Goal: Task Accomplishment & Management: Manage account settings

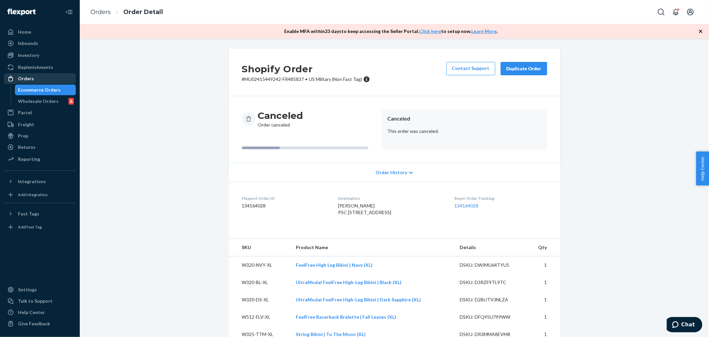
click at [28, 71] on div "Replenishments" at bounding box center [40, 67] width 71 height 9
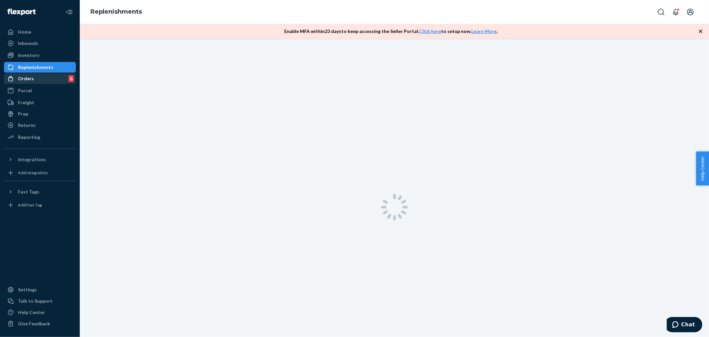
click at [26, 78] on div "Orders" at bounding box center [26, 78] width 16 height 7
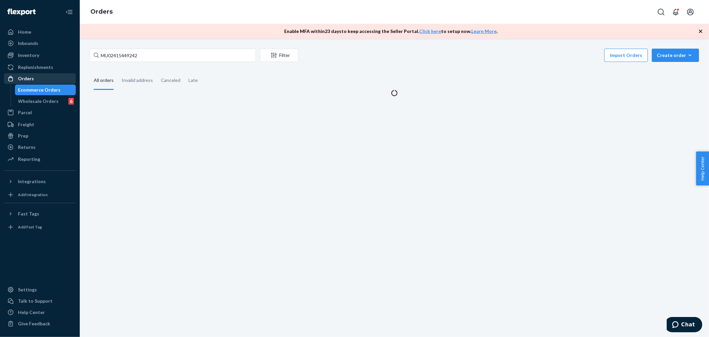
click at [26, 78] on div "Orders" at bounding box center [26, 78] width 16 height 7
click at [124, 55] on input "MU02415449242" at bounding box center [173, 55] width 166 height 13
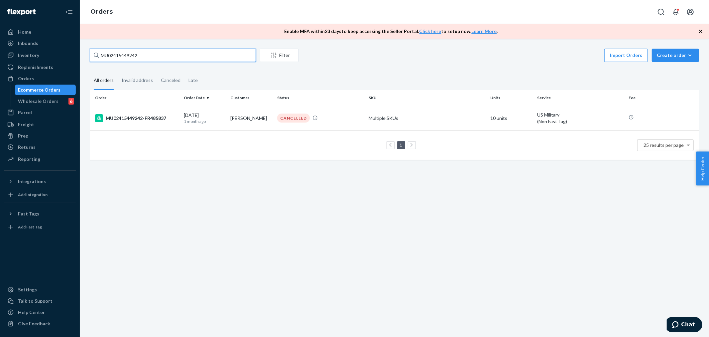
paste input "611296"
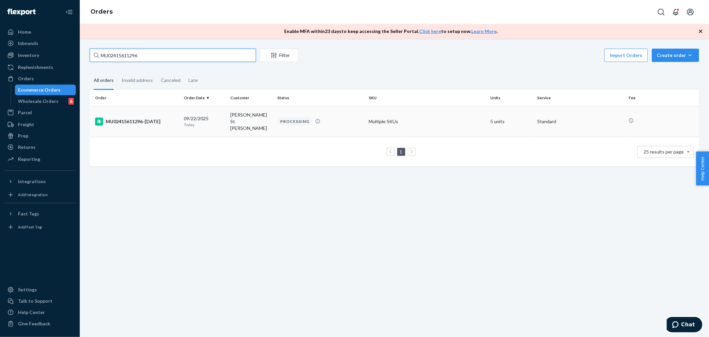
type input "MU02415611296"
click at [127, 118] on div "MU02415611296-[DATE]" at bounding box center [136, 121] width 83 height 8
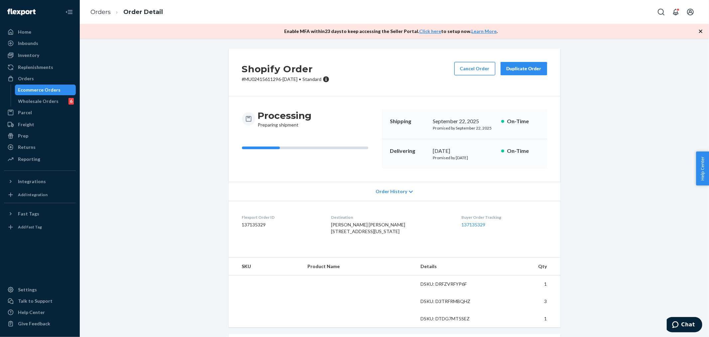
click at [461, 70] on button "Cancel Order" at bounding box center [475, 68] width 41 height 13
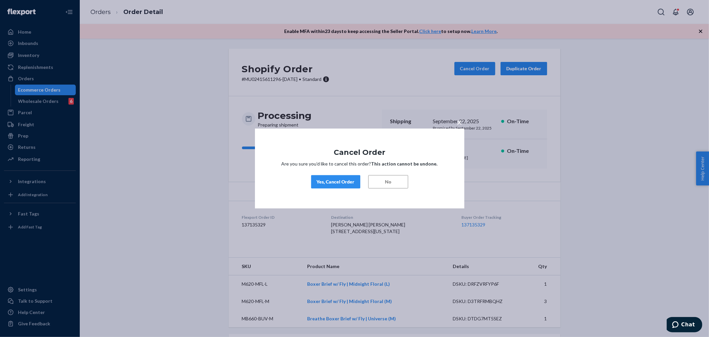
click at [340, 180] on div "Yes, Cancel Order" at bounding box center [336, 181] width 38 height 7
